Goal: Task Accomplishment & Management: Use online tool/utility

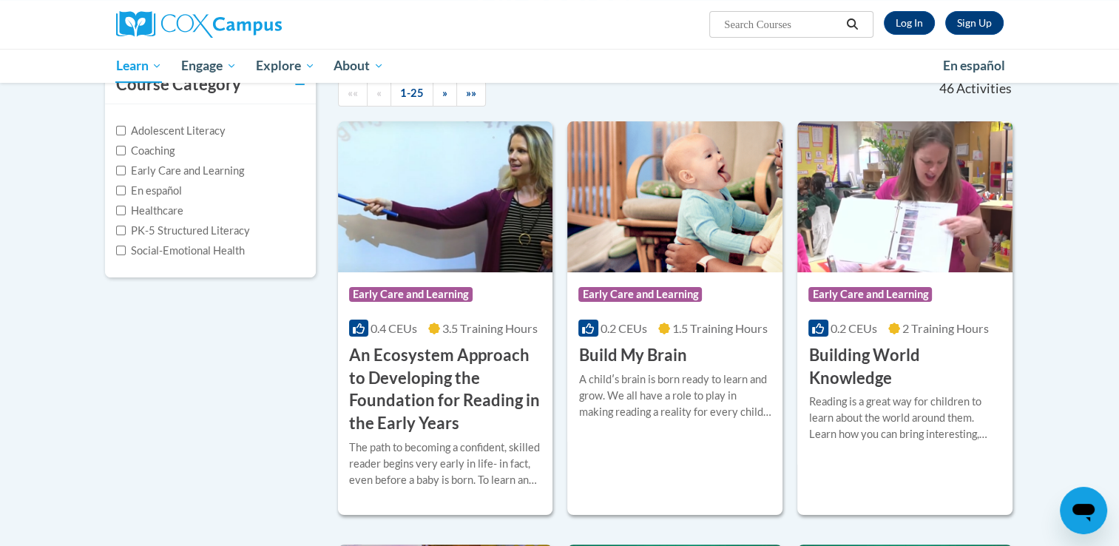
scroll to position [166, 0]
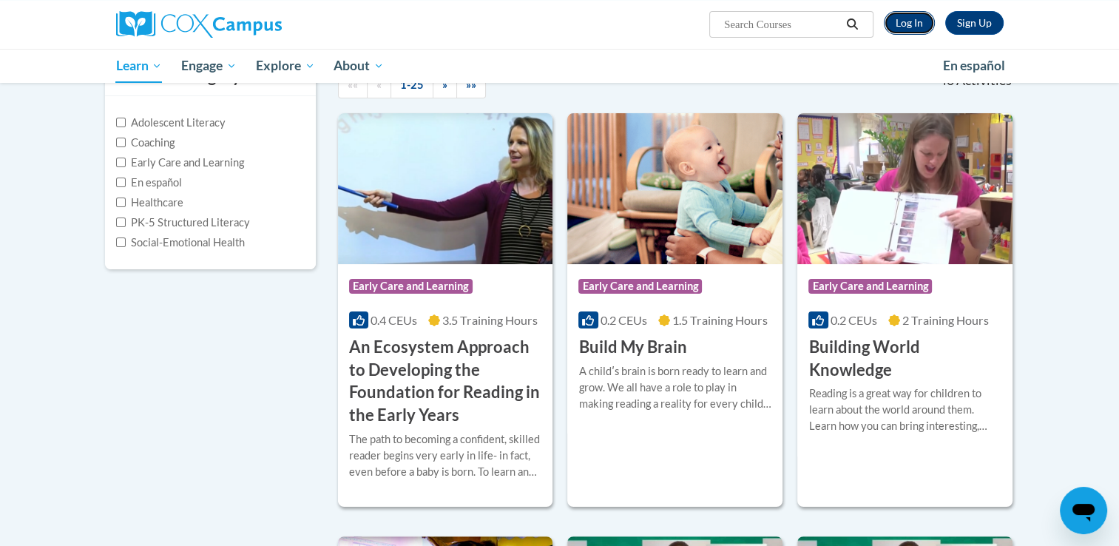
click at [903, 23] on link "Log In" at bounding box center [908, 23] width 51 height 24
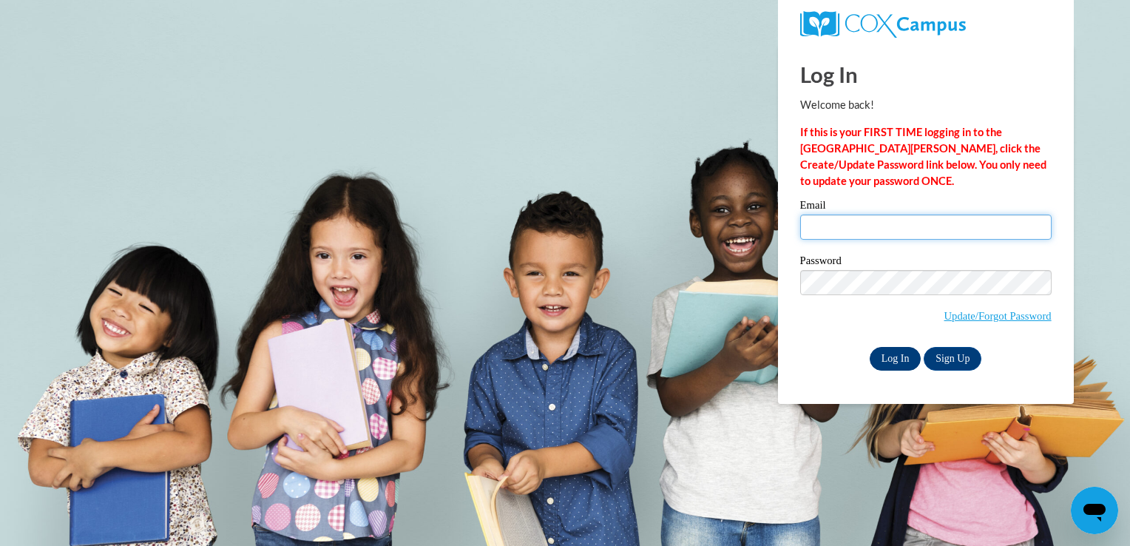
type input "Charondalanier@yahoo.com"
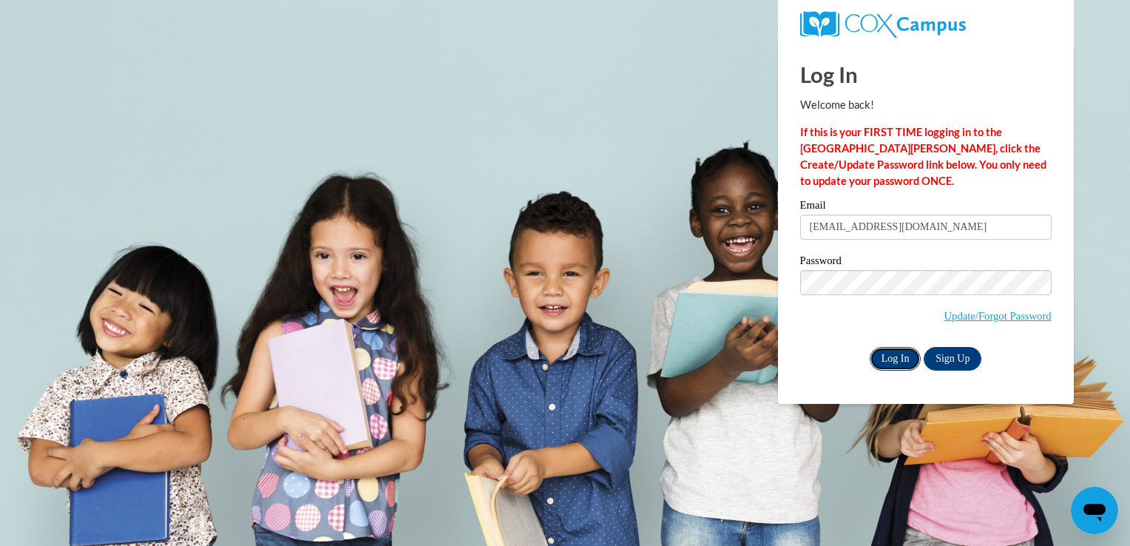
click at [887, 359] on input "Log In" at bounding box center [895, 359] width 52 height 24
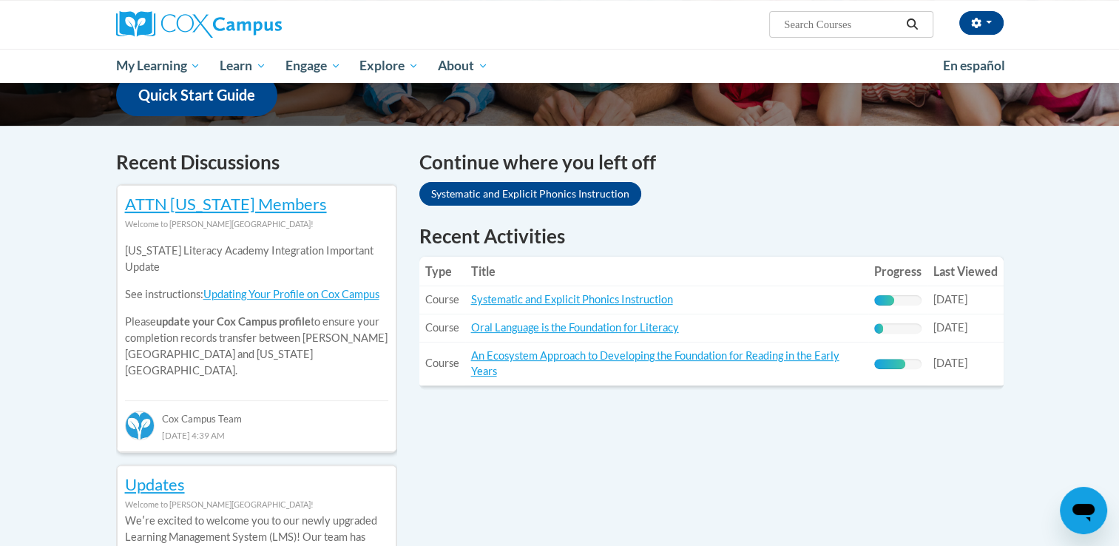
scroll to position [397, 0]
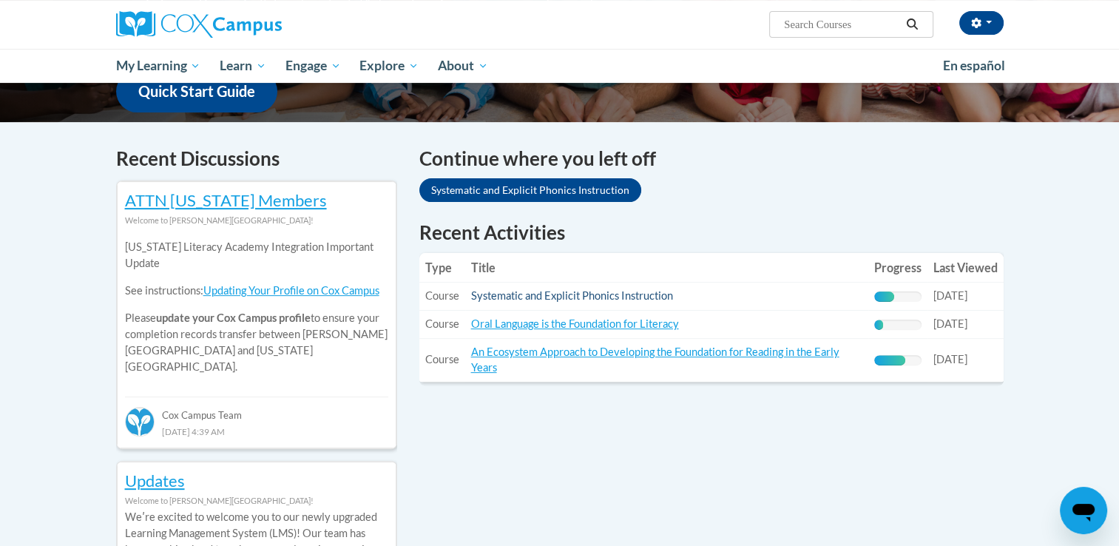
click at [579, 296] on link "Systematic and Explicit Phonics Instruction" at bounding box center [572, 295] width 202 height 13
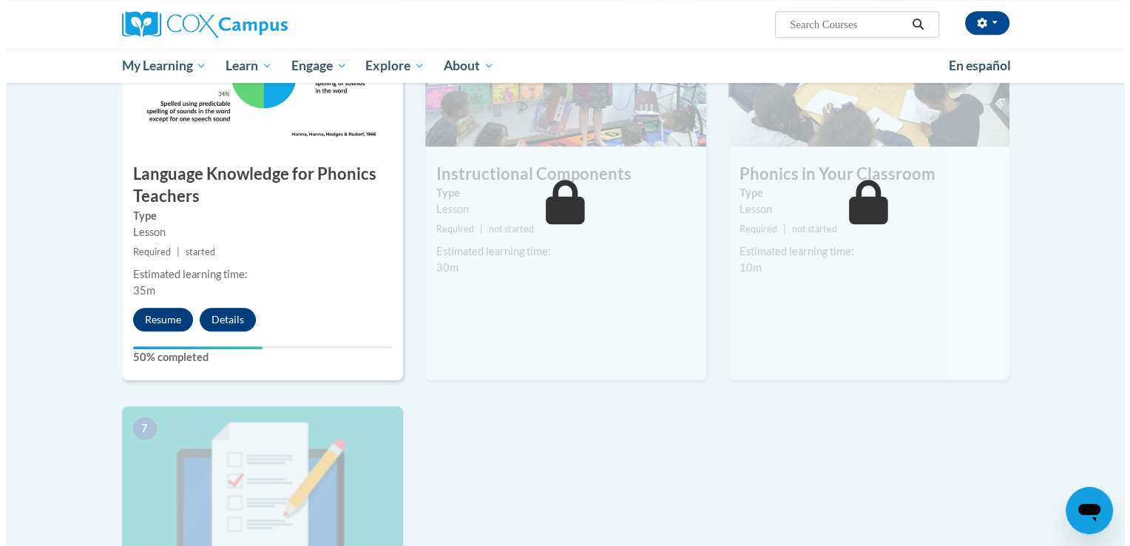
scroll to position [811, 0]
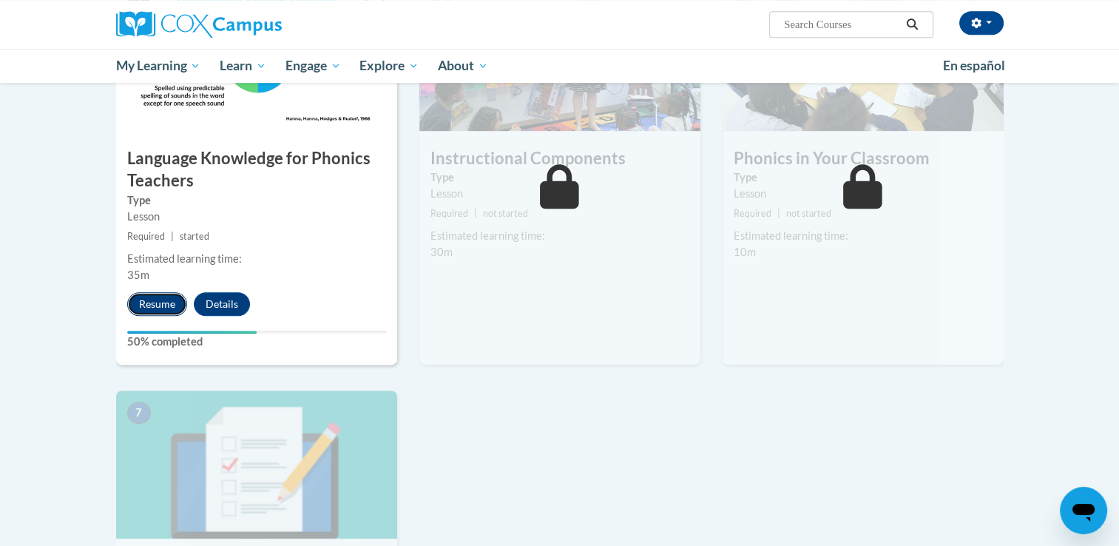
click at [174, 311] on button "Resume" at bounding box center [157, 304] width 60 height 24
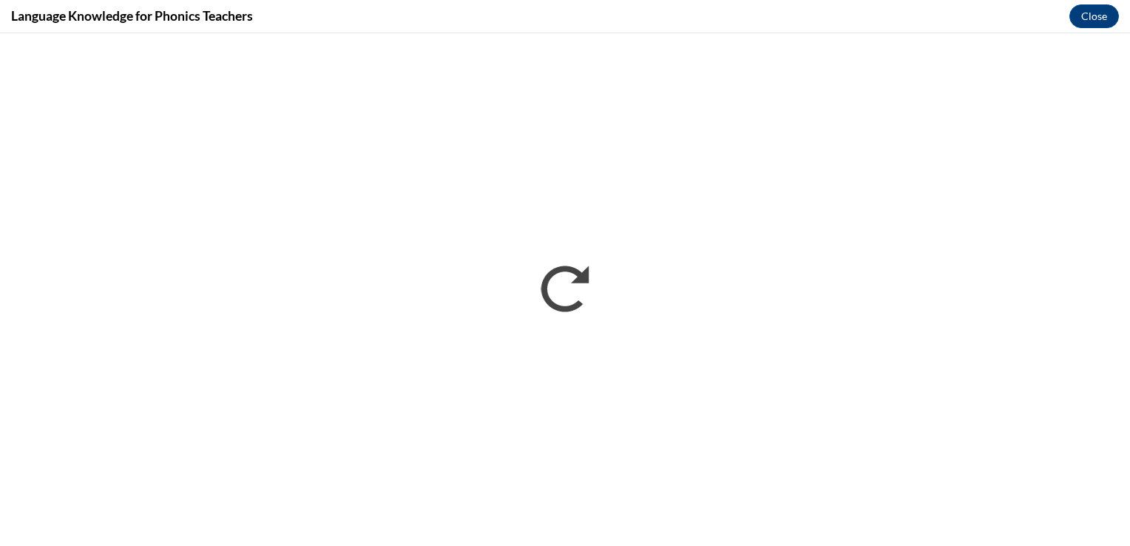
scroll to position [0, 0]
